Goal: Information Seeking & Learning: Learn about a topic

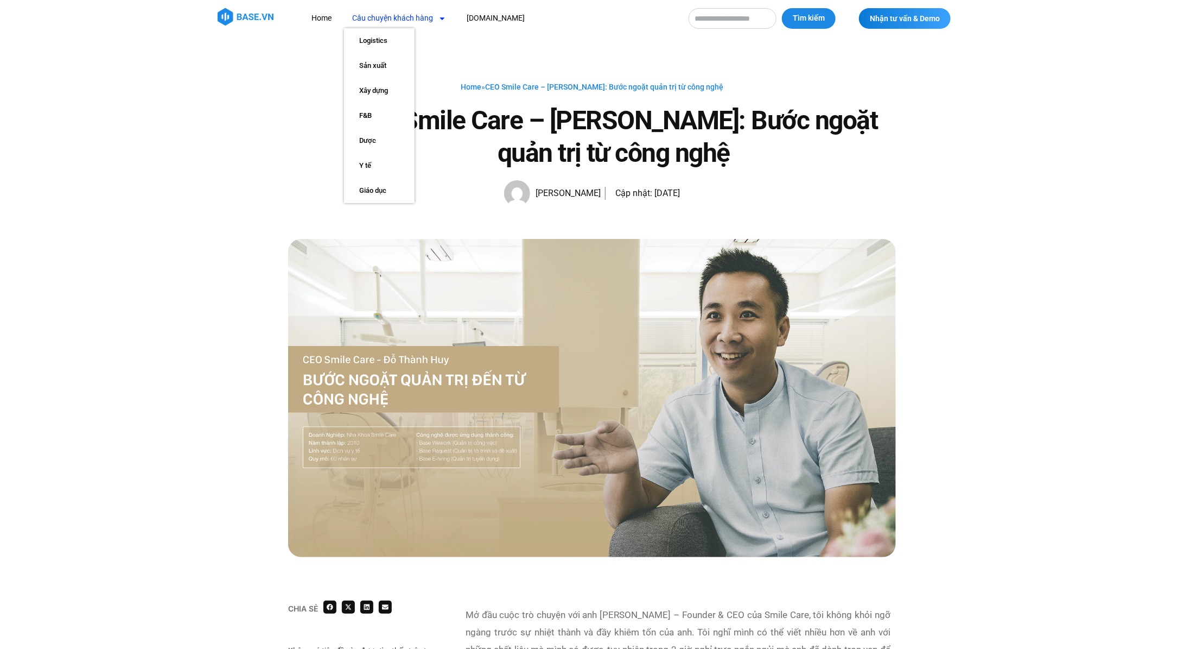
click at [368, 16] on link "Câu chuyện khách hàng" at bounding box center [399, 18] width 110 height 20
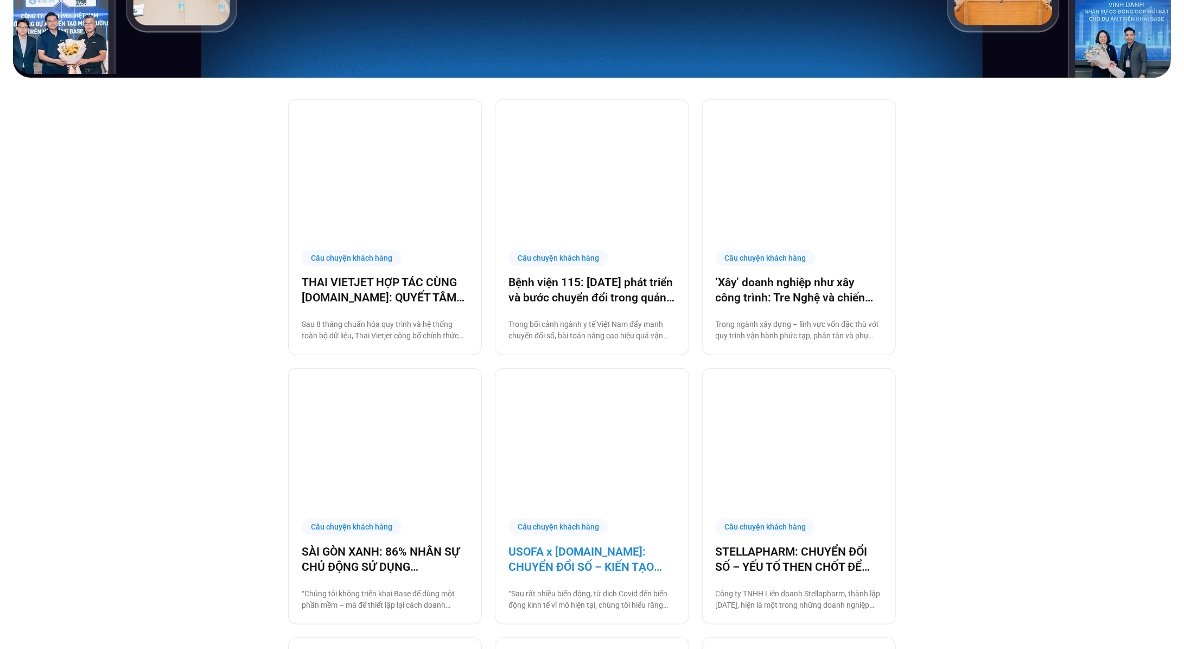
scroll to position [328, 0]
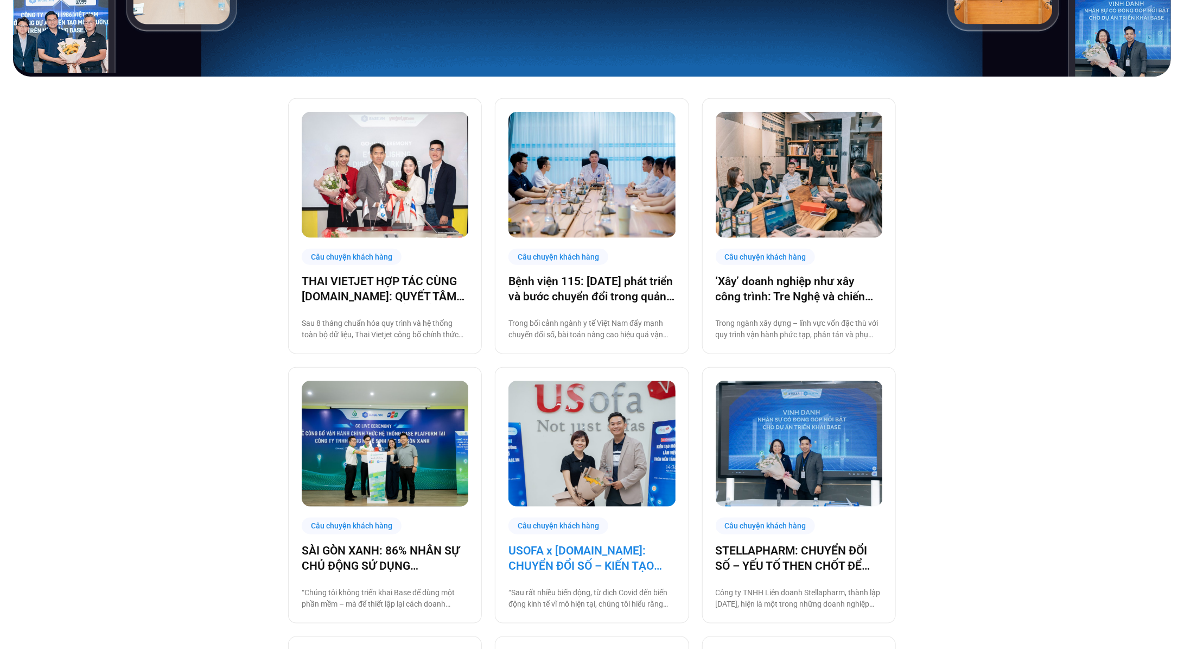
click at [618, 559] on link "USOFA x BASE.VN: CHUYỂN ĐỔI SỐ – KIẾN TẠO NỘI LỰC CHINH PHỤC THỊ TRƯỜNG QUỐC TẾ" at bounding box center [592, 558] width 167 height 30
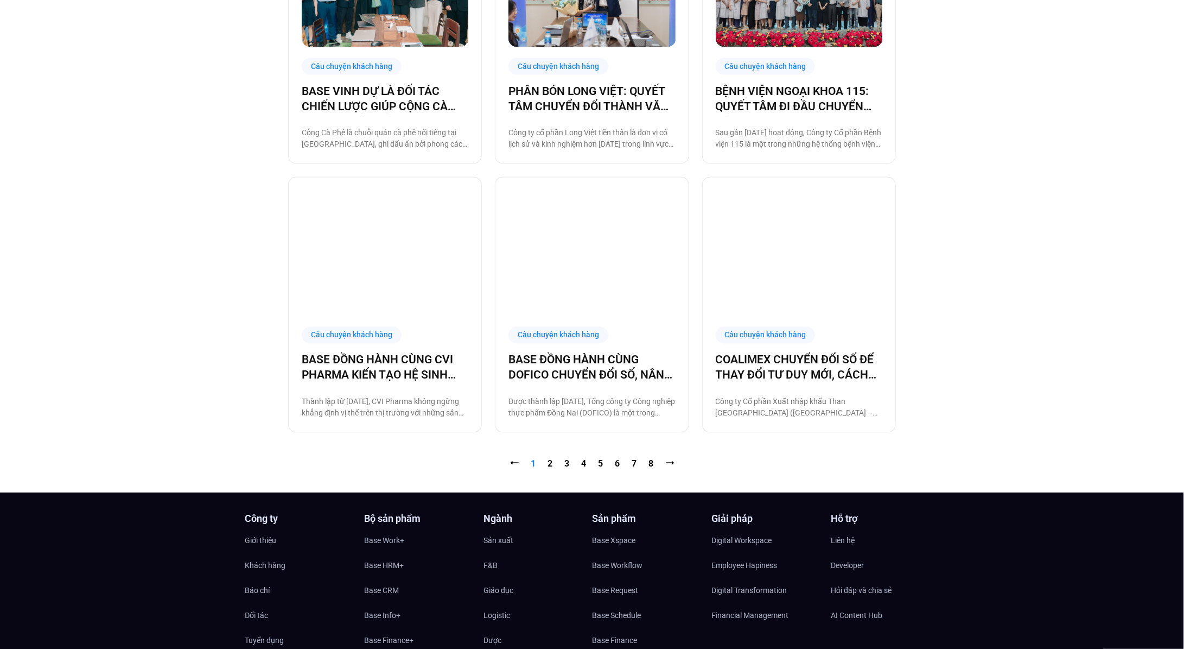
scroll to position [1126, 0]
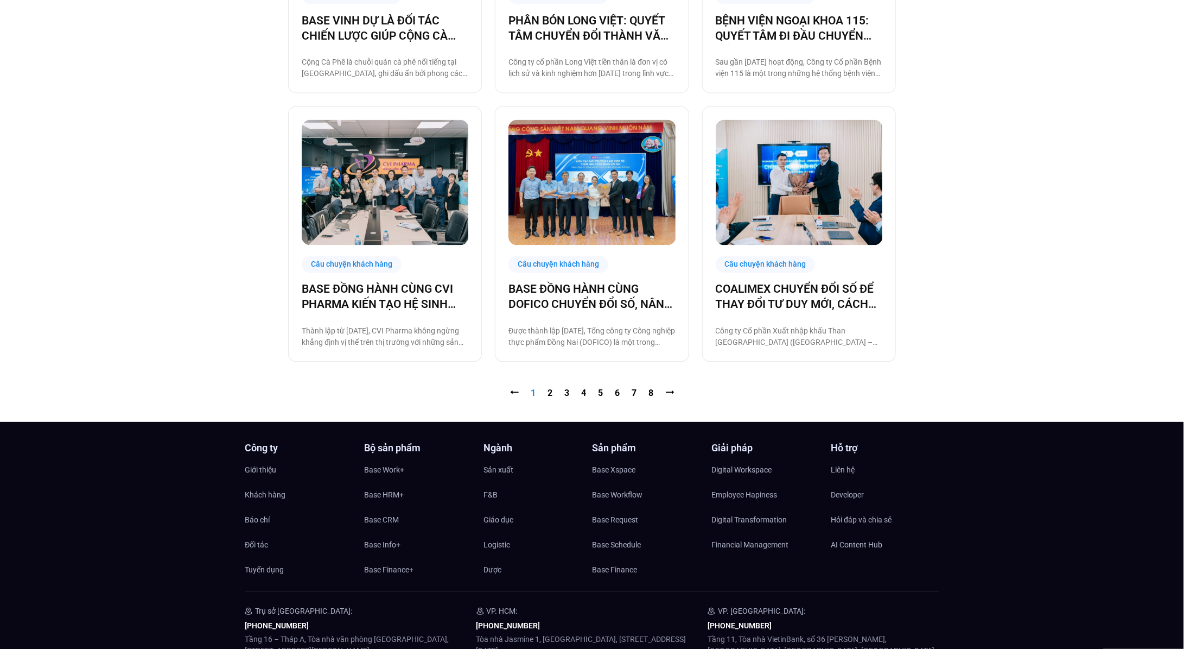
click at [545, 391] on nav "⭠ Trang 1 Trang 2 Trang 3 Trang 4 Trang 5 Trang 6 Trang 7 Trang 8 ⭢" at bounding box center [592, 393] width 608 height 13
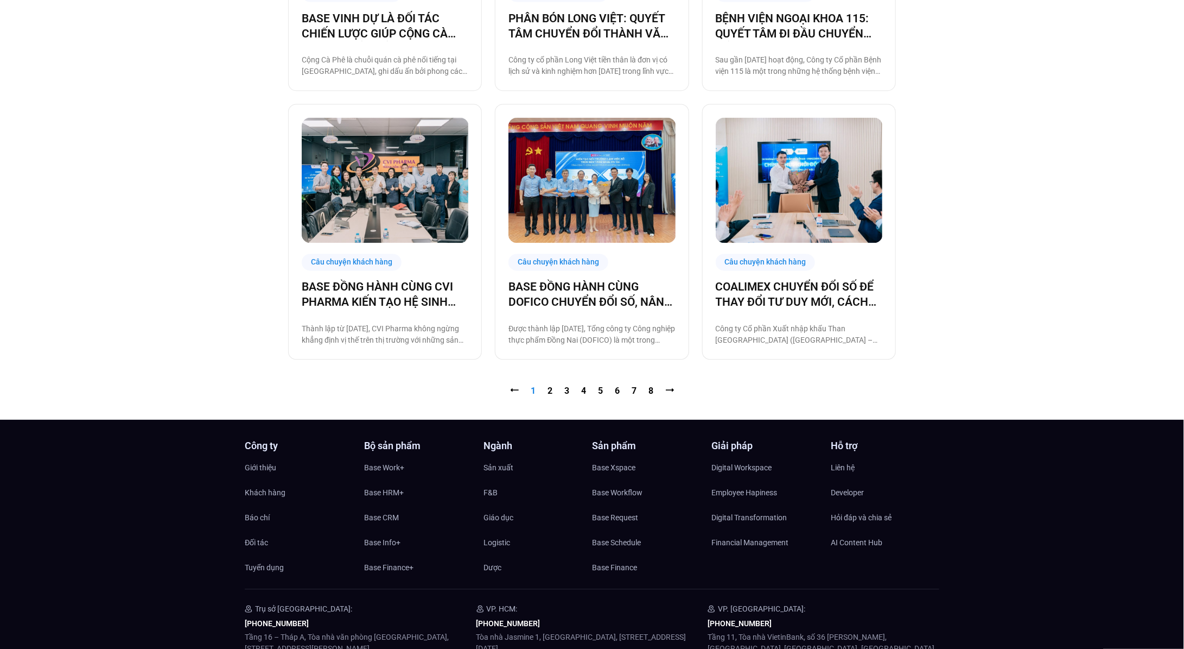
scroll to position [1130, 0]
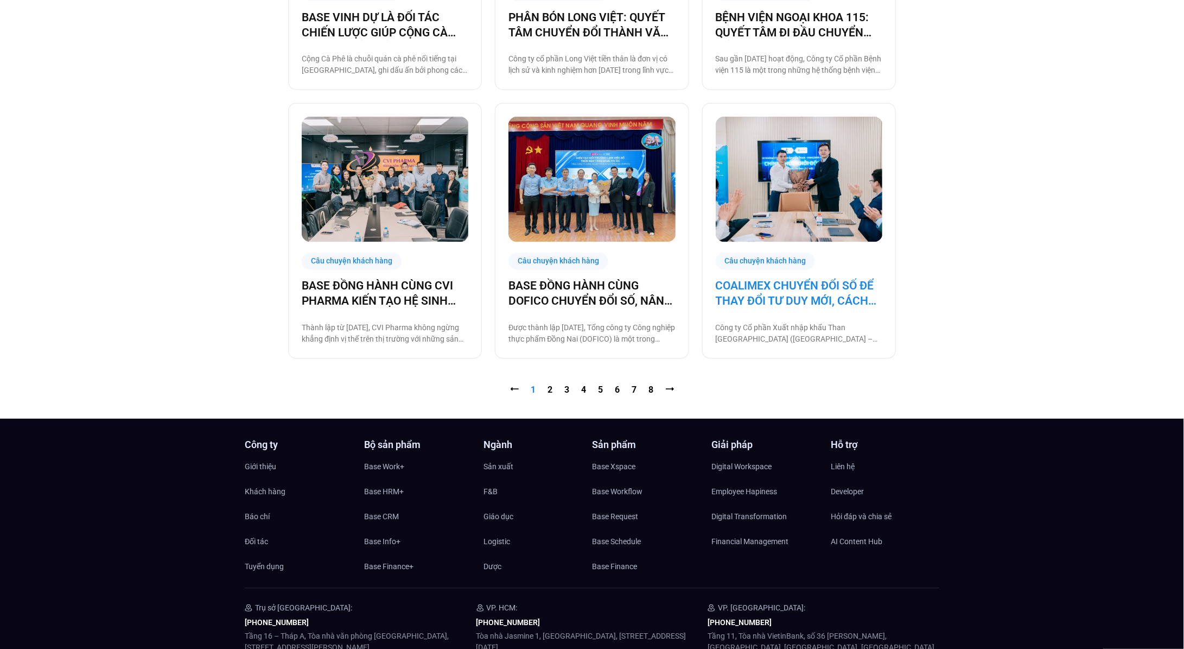
click at [852, 302] on link "COALIMEX CHUYỂN ĐỔI SỐ ĐỂ THAY ĐỔI TƯ DUY MỚI, CÁCH LÀM MỚI, TẠO BƯỚC TIẾN MỚI" at bounding box center [799, 293] width 167 height 30
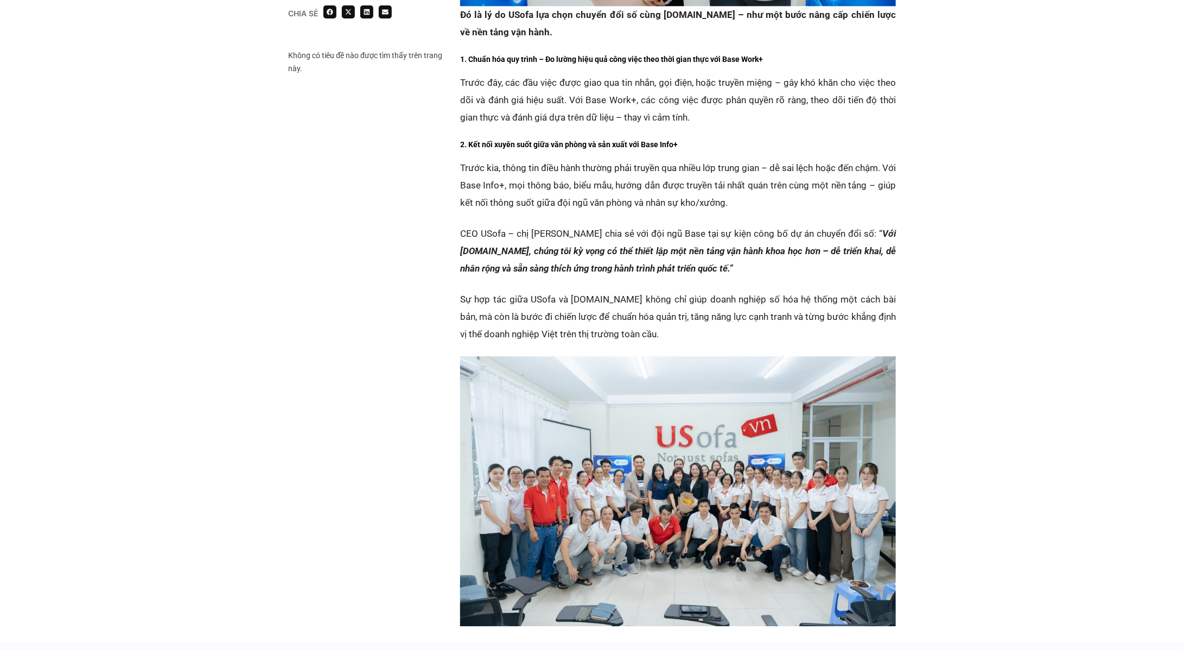
scroll to position [1775, 0]
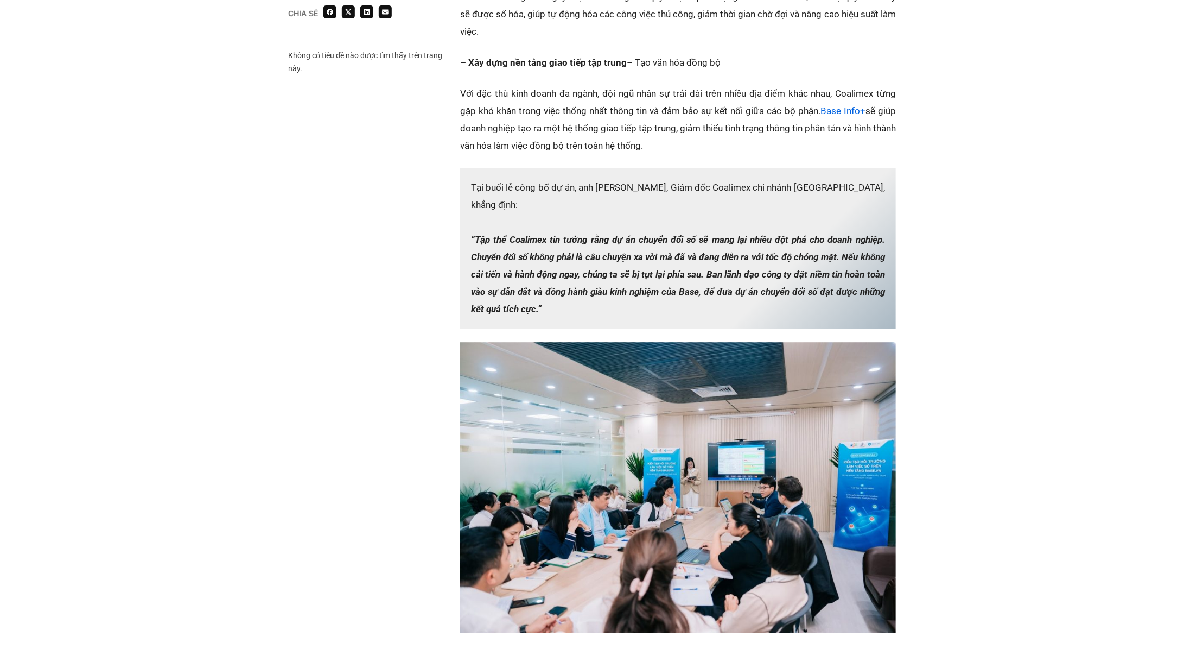
scroll to position [1661, 0]
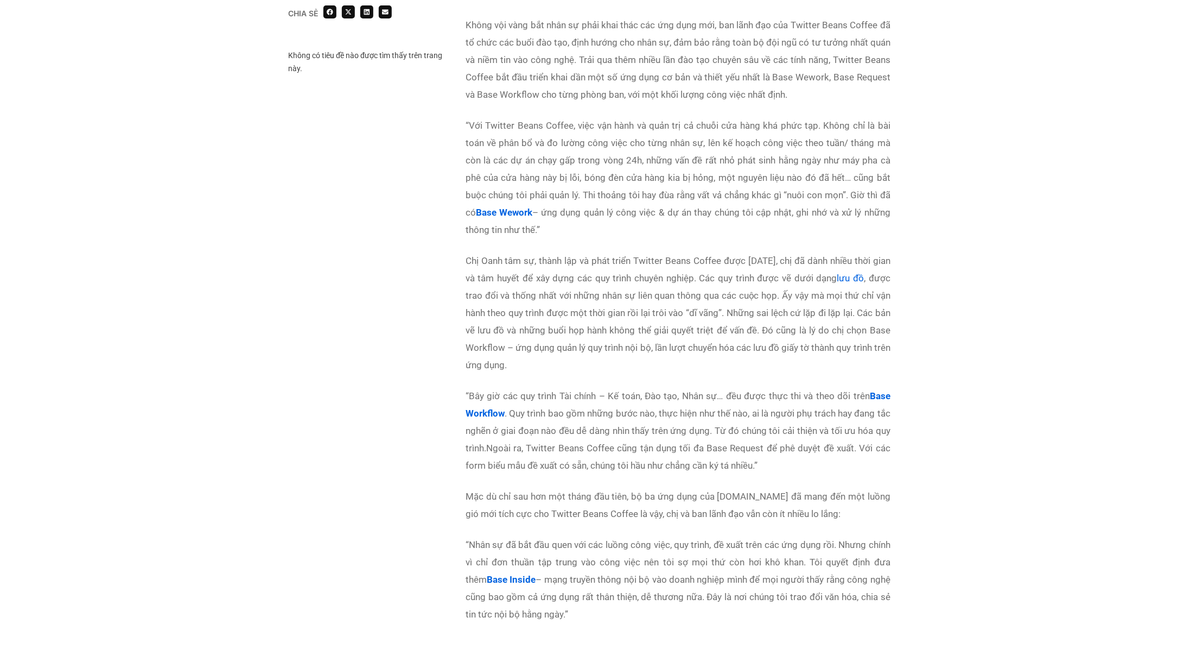
scroll to position [2676, 0]
